Goal: Communication & Community: Share content

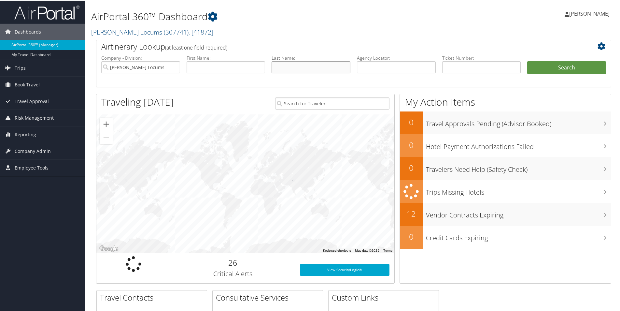
click at [278, 67] on input "text" at bounding box center [311, 67] width 79 height 12
click at [285, 66] on input "ang" at bounding box center [311, 67] width 79 height 12
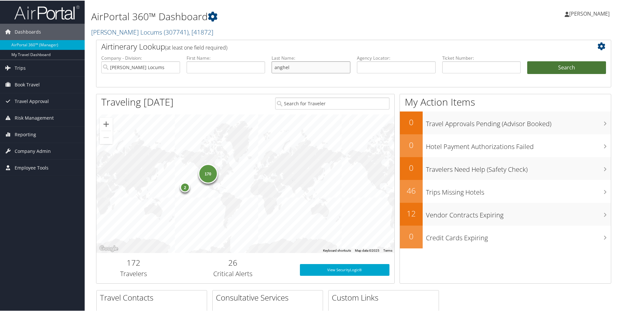
type input "anghel"
click at [585, 71] on button "Search" at bounding box center [566, 67] width 79 height 13
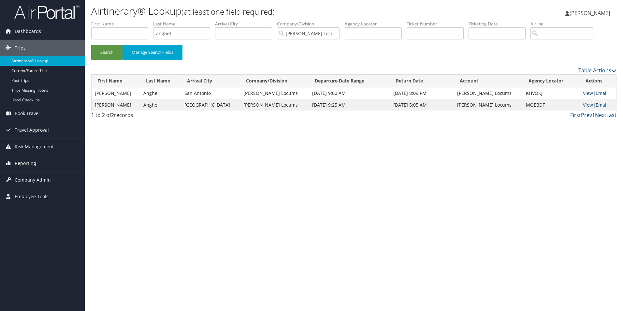
click at [603, 93] on link "Email" at bounding box center [601, 93] width 12 height 6
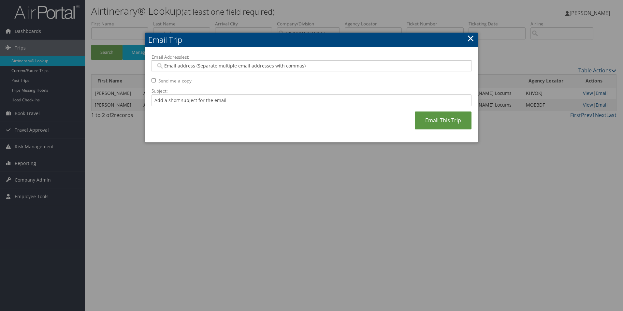
click at [176, 68] on input "Email Address(es):" at bounding box center [311, 66] width 311 height 7
paste input "[PERSON_NAME][EMAIL_ADDRESS][PERSON_NAME][DOMAIN_NAME]"
type input "[PERSON_NAME][EMAIL_ADDRESS][PERSON_NAME][DOMAIN_NAME]"
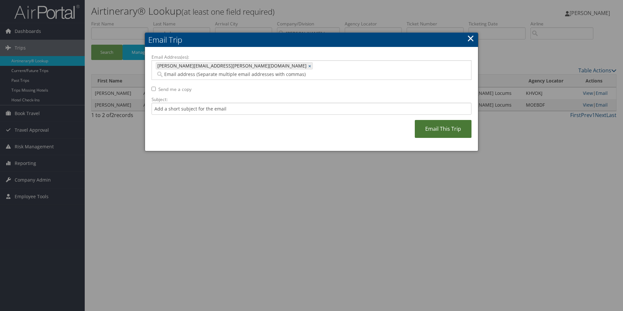
click at [427, 121] on link "Email This Trip" at bounding box center [442, 129] width 57 height 18
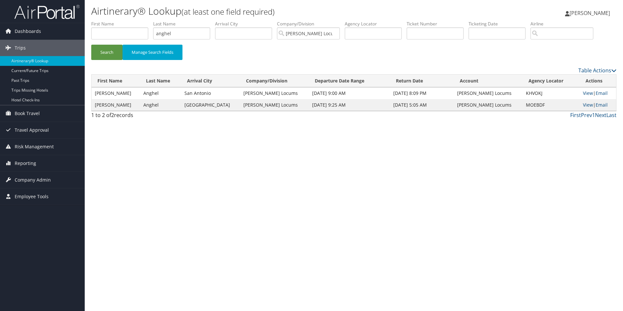
drag, startPoint x: 262, startPoint y: 189, endPoint x: 216, endPoint y: 179, distance: 46.8
click at [262, 189] on div "Airtinerary® Lookup (at least one field required) [PERSON_NAME] [PERSON_NAME] M…" at bounding box center [354, 155] width 538 height 311
